Goal: Task Accomplishment & Management: Use online tool/utility

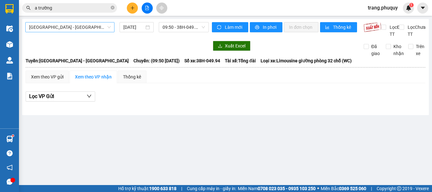
click at [86, 28] on span "[GEOGRAPHIC_DATA] - [GEOGRAPHIC_DATA]" at bounding box center [70, 26] width 82 height 9
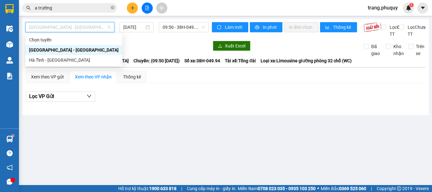
click at [48, 48] on div "[GEOGRAPHIC_DATA] - [GEOGRAPHIC_DATA]" at bounding box center [74, 49] width 90 height 7
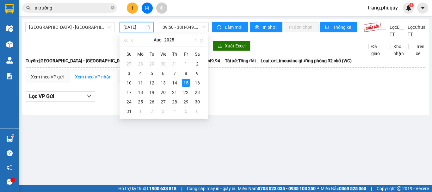
click at [131, 28] on input "[DATE]" at bounding box center [133, 27] width 21 height 7
type input "[DATE]"
click at [183, 83] on div "15" at bounding box center [186, 83] width 8 height 8
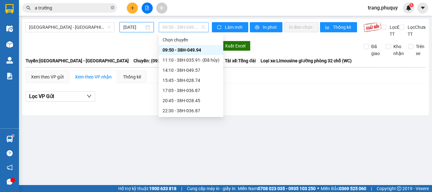
click at [194, 29] on span "09:50 - 38H-049.94" at bounding box center [184, 26] width 42 height 9
click at [185, 69] on div "14:10 - 38H-049.57" at bounding box center [191, 70] width 57 height 7
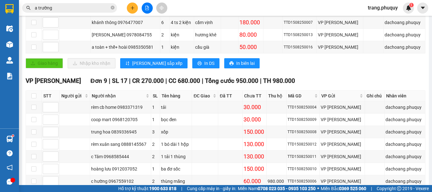
scroll to position [32, 0]
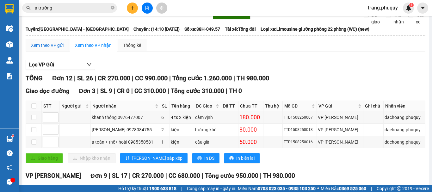
click at [43, 49] on div "Xem theo VP gửi" at bounding box center [47, 45] width 33 height 7
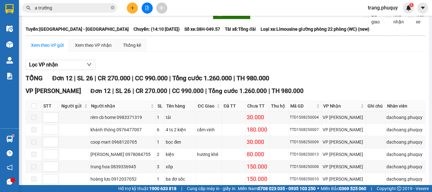
scroll to position [145, 0]
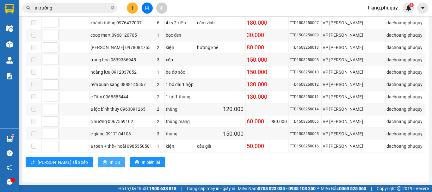
click at [110, 162] on span "In DS" at bounding box center [115, 162] width 10 height 7
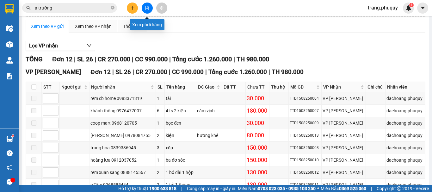
click at [150, 7] on button at bounding box center [147, 8] width 11 height 11
click at [145, 8] on icon "file-add" at bounding box center [146, 8] width 3 height 4
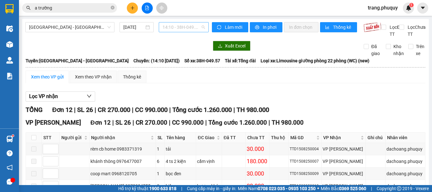
click at [177, 29] on span "14:10 - 38H-049.57" at bounding box center [184, 26] width 42 height 9
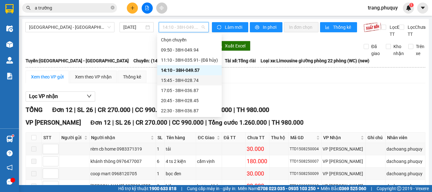
click at [180, 80] on div "15:45 - 38H-028.74" at bounding box center [189, 80] width 57 height 7
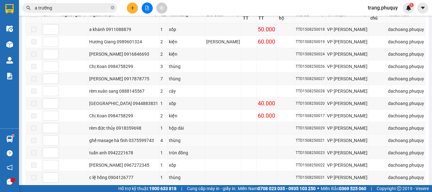
scroll to position [182, 0]
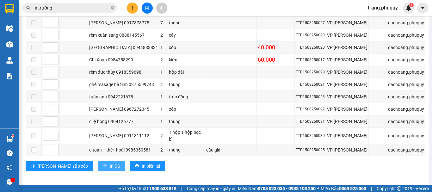
click at [110, 163] on span "In DS" at bounding box center [115, 166] width 10 height 7
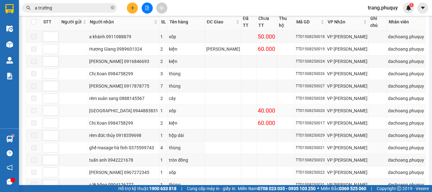
scroll to position [88, 0]
